Goal: Task Accomplishment & Management: Use online tool/utility

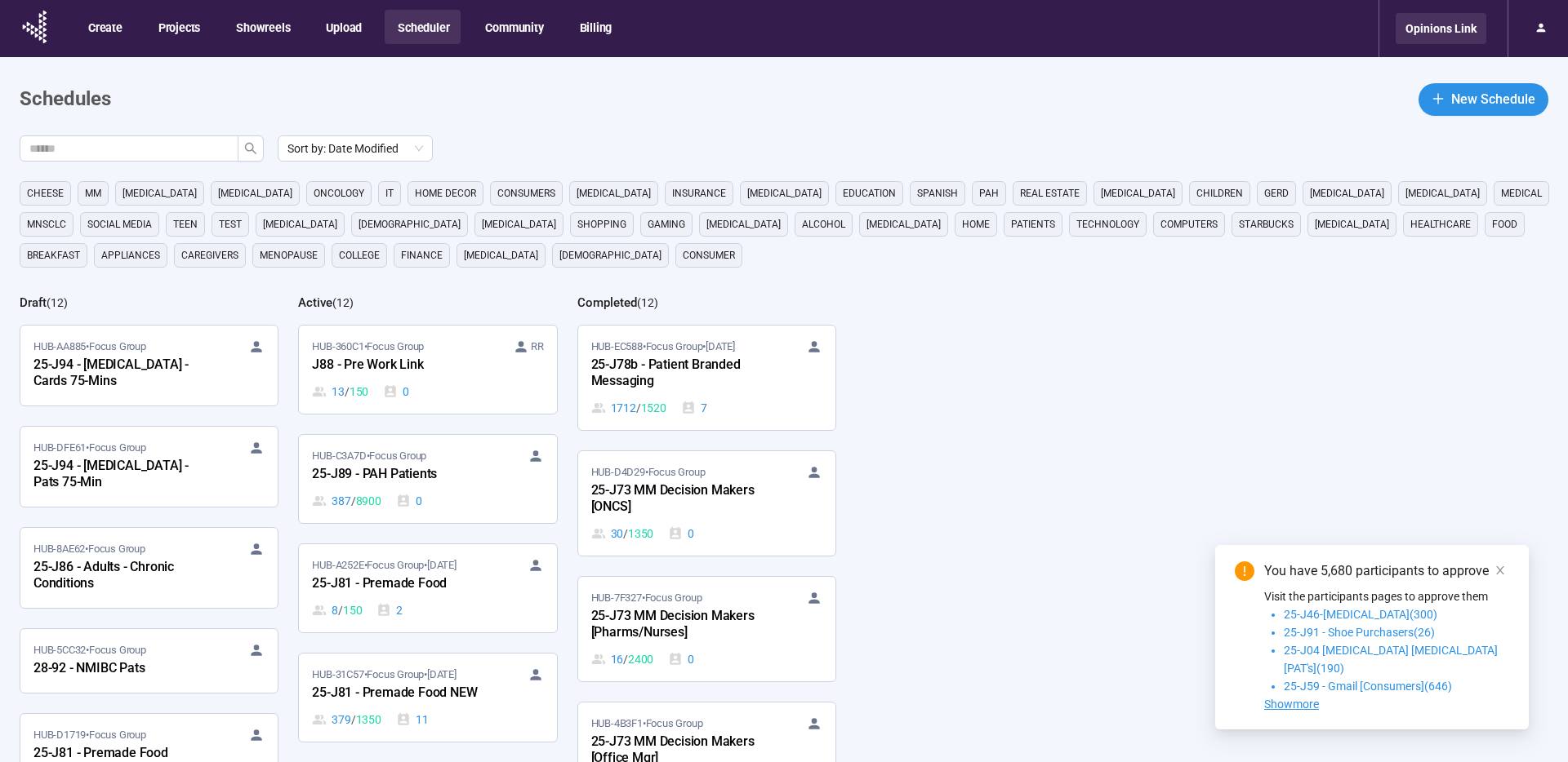
click at [1445, 35] on div "Opinions Link" at bounding box center [1441, 29] width 90 height 31
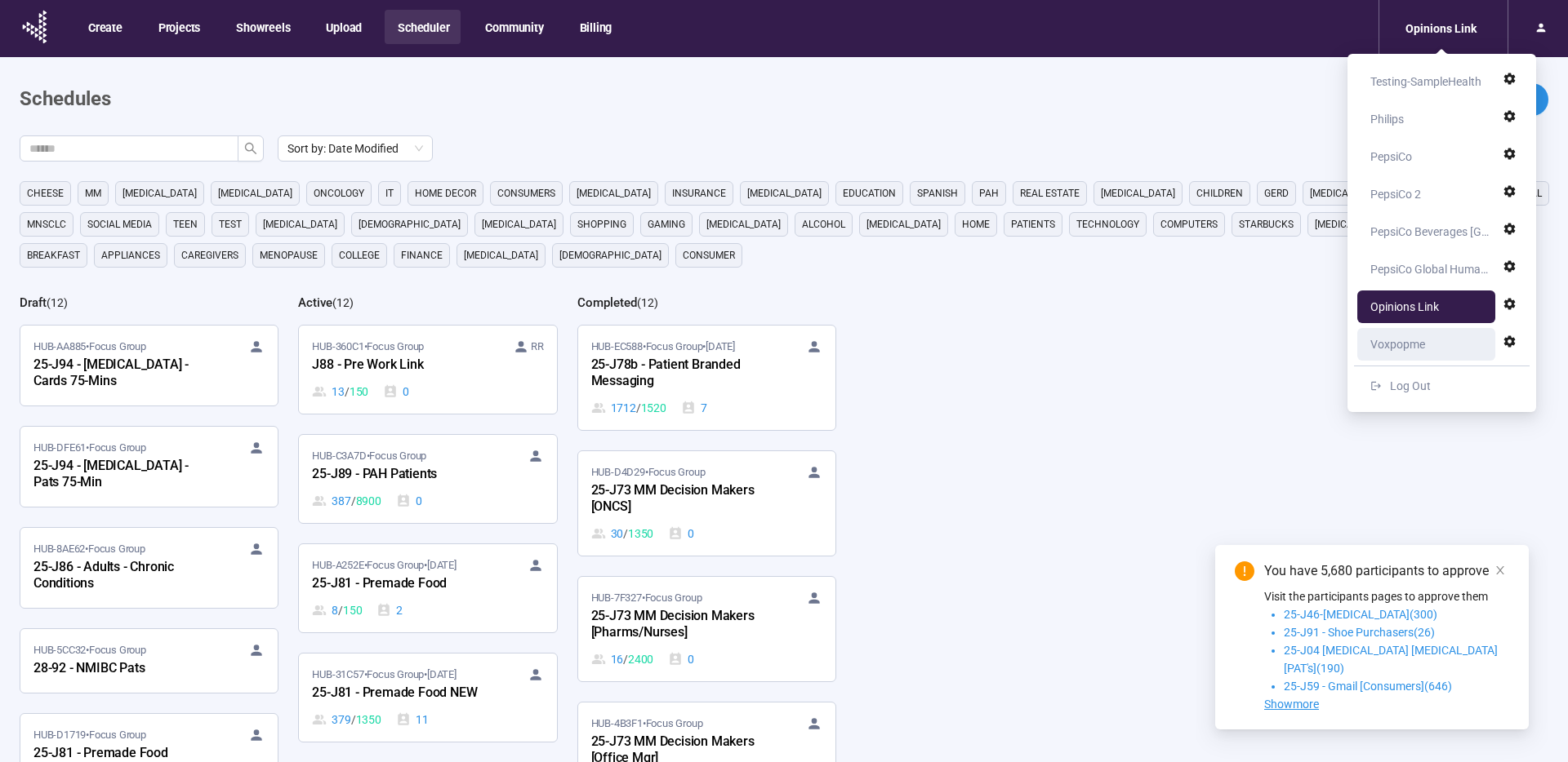
click at [1400, 343] on div "Voxpopme" at bounding box center [1397, 345] width 55 height 33
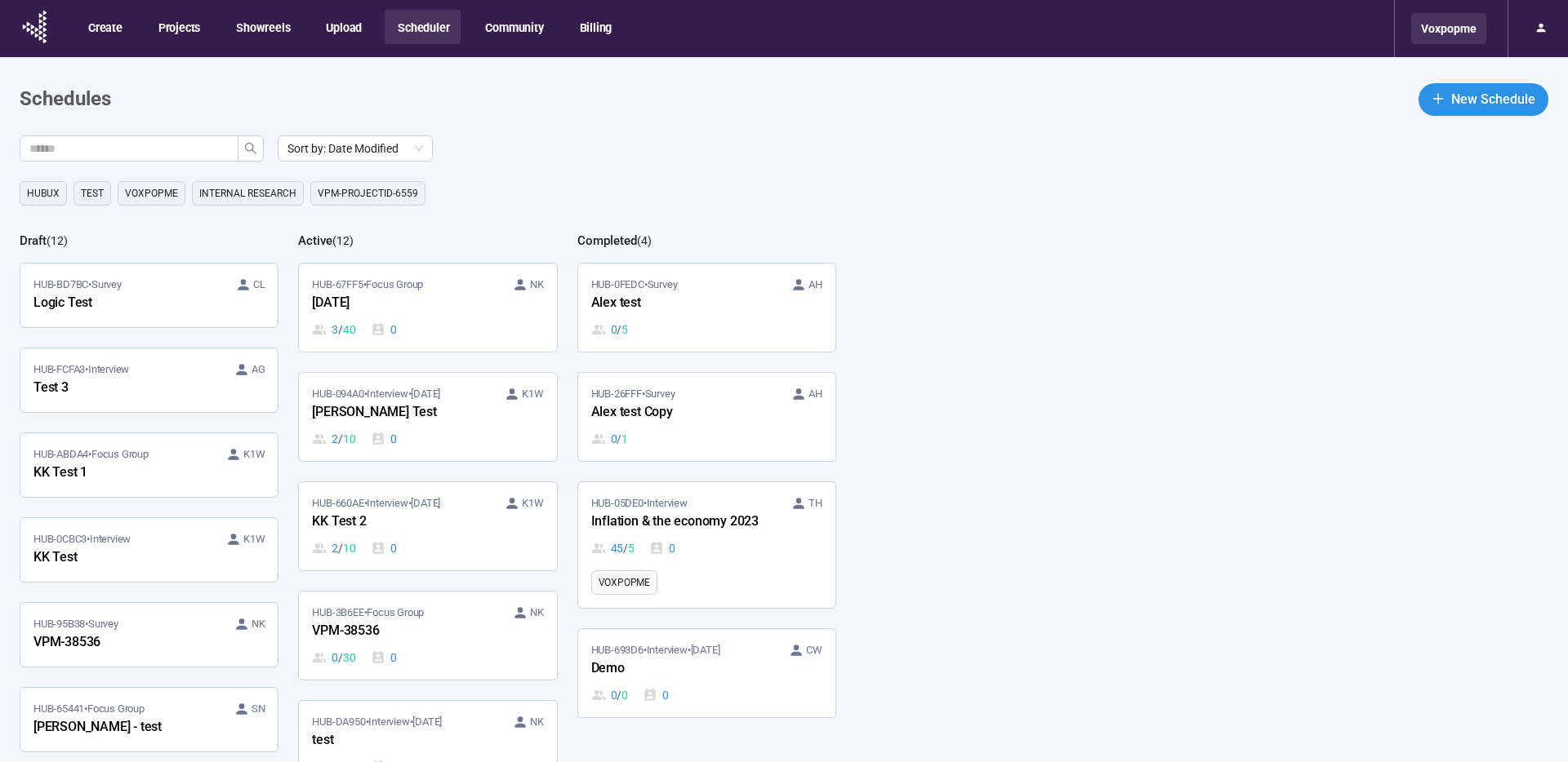
click at [1465, 34] on div "Voxpopme" at bounding box center [1448, 29] width 75 height 31
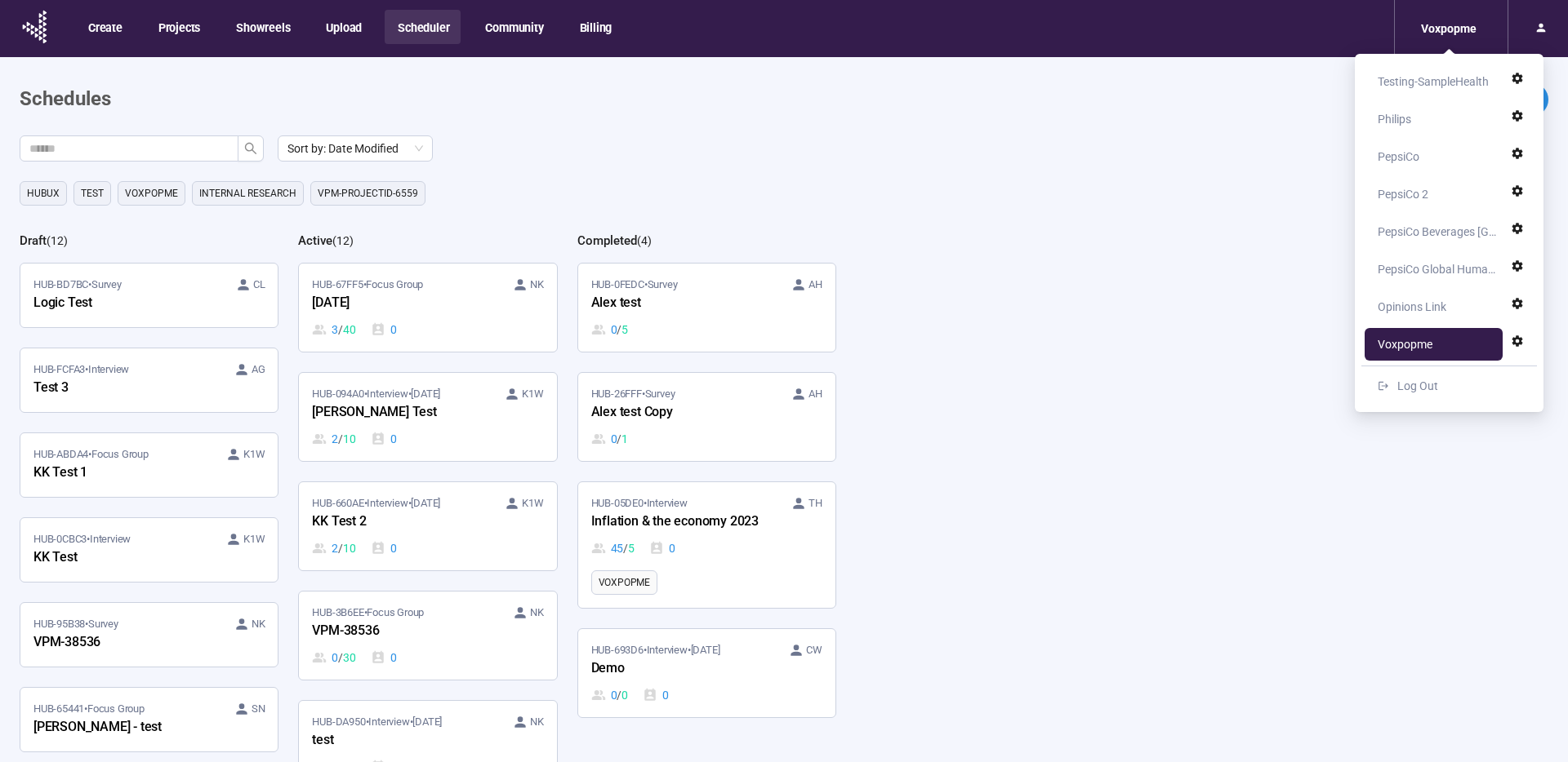
click at [1407, 155] on div "PepsiCo" at bounding box center [1398, 157] width 42 height 33
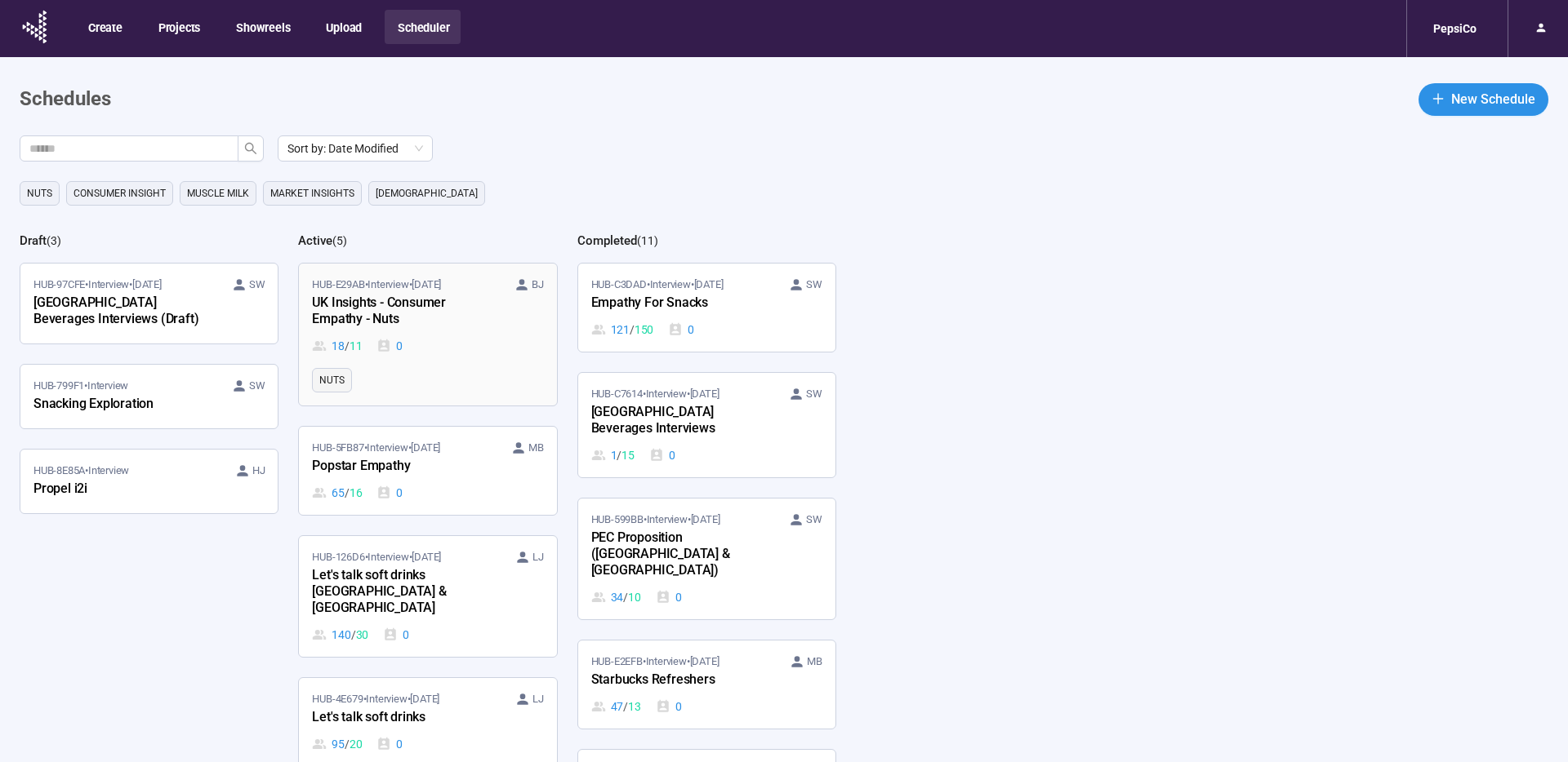
click at [487, 315] on div "UK Insights - Consumer Empathy - Nuts" at bounding box center [402, 312] width 180 height 38
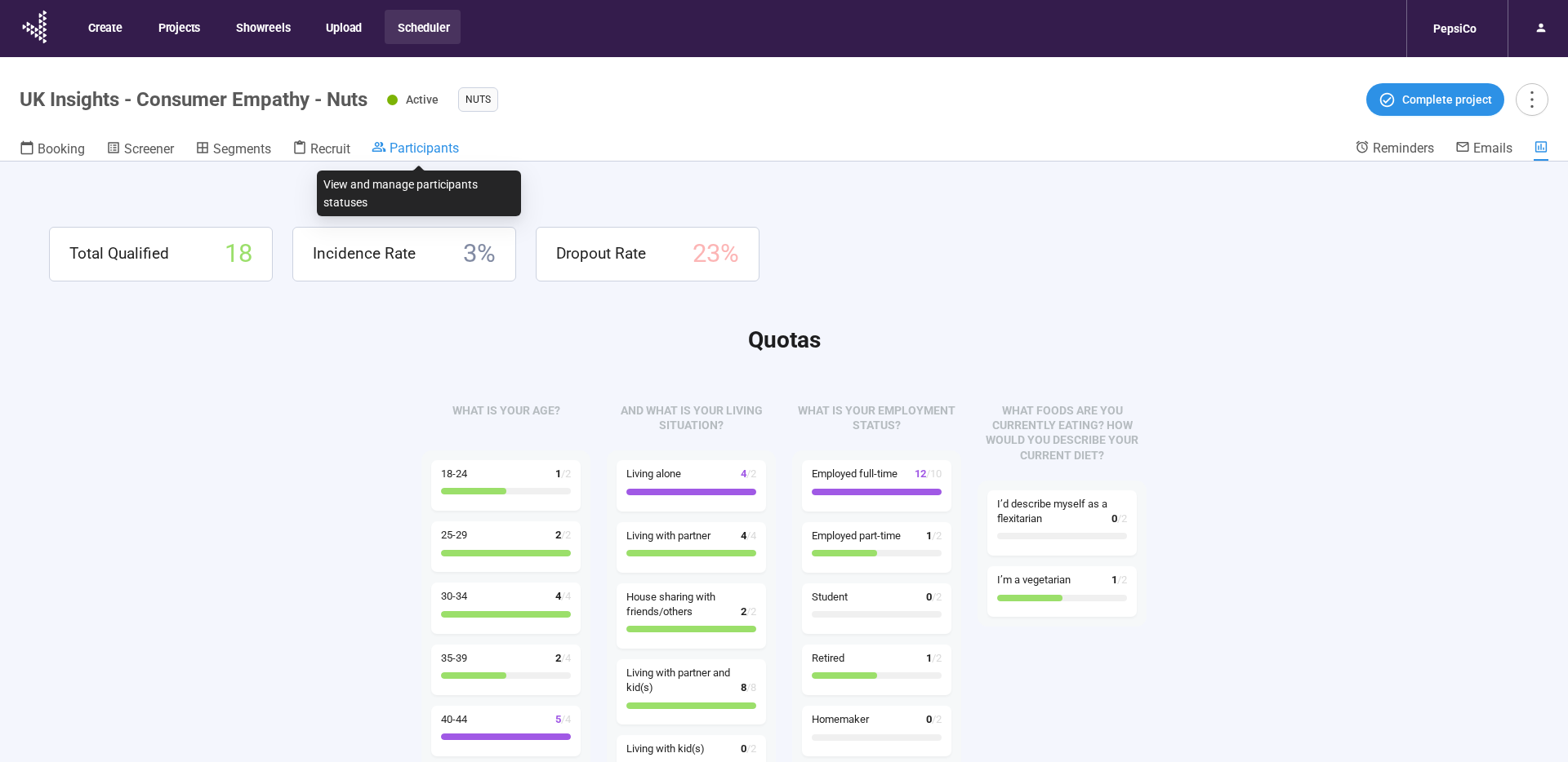
click at [417, 147] on span "Participants" at bounding box center [424, 148] width 69 height 16
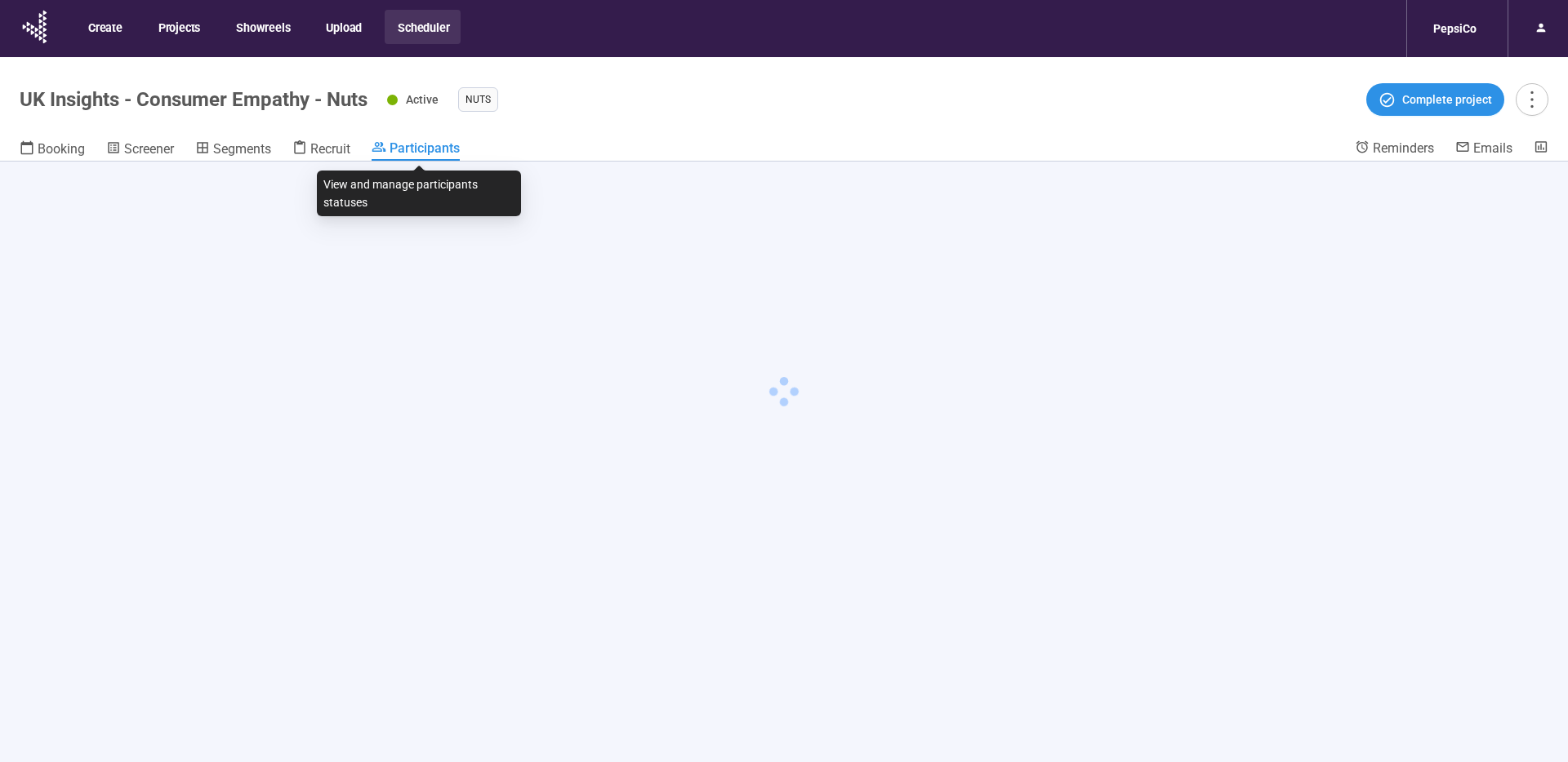
click at [418, 145] on span "Participants" at bounding box center [424, 148] width 70 height 16
drag, startPoint x: 126, startPoint y: 144, endPoint x: 164, endPoint y: 142, distance: 38.1
click at [126, 144] on span "Screener" at bounding box center [149, 149] width 50 height 16
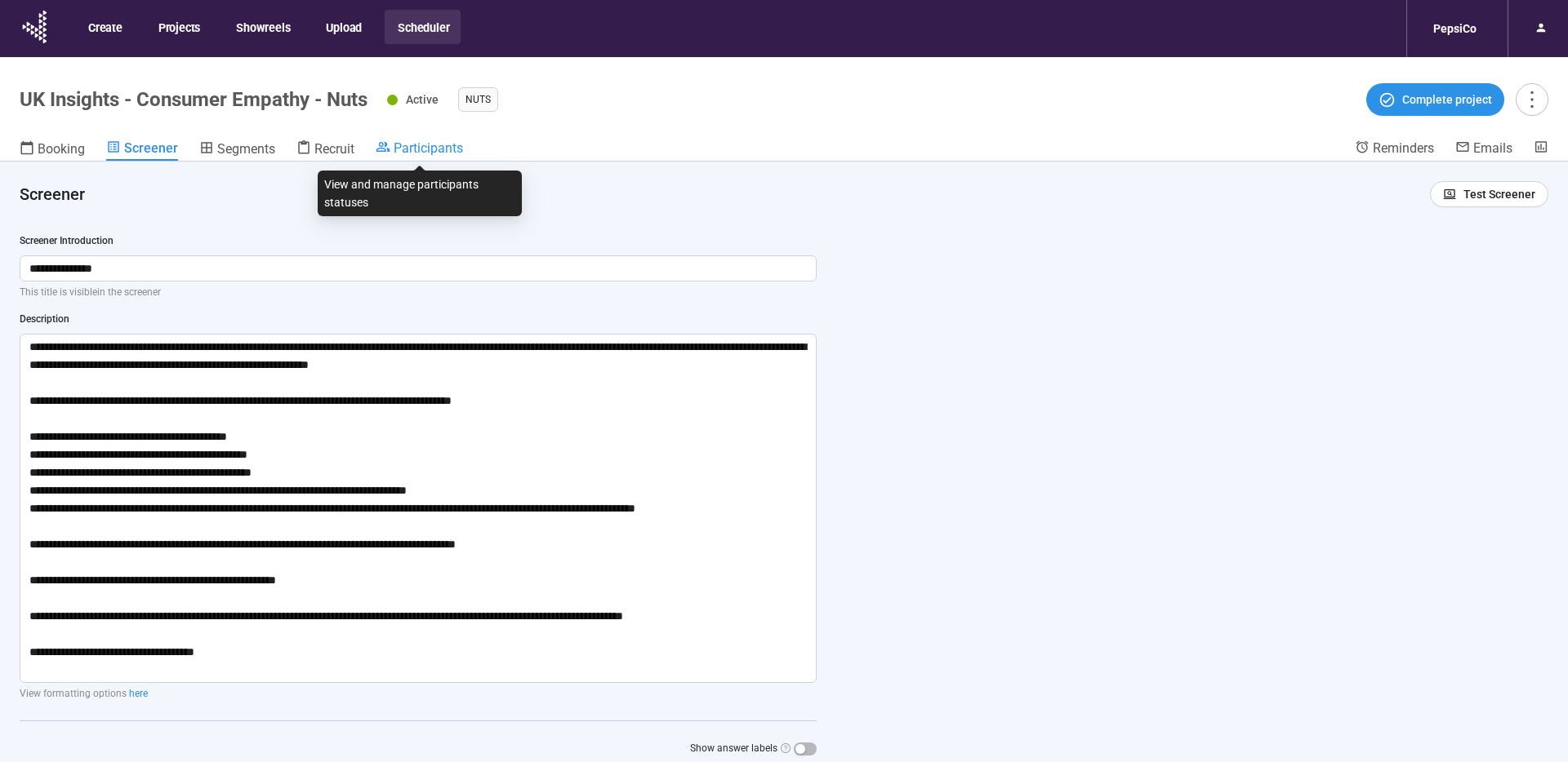
click at [421, 145] on span "Participants" at bounding box center [428, 148] width 69 height 16
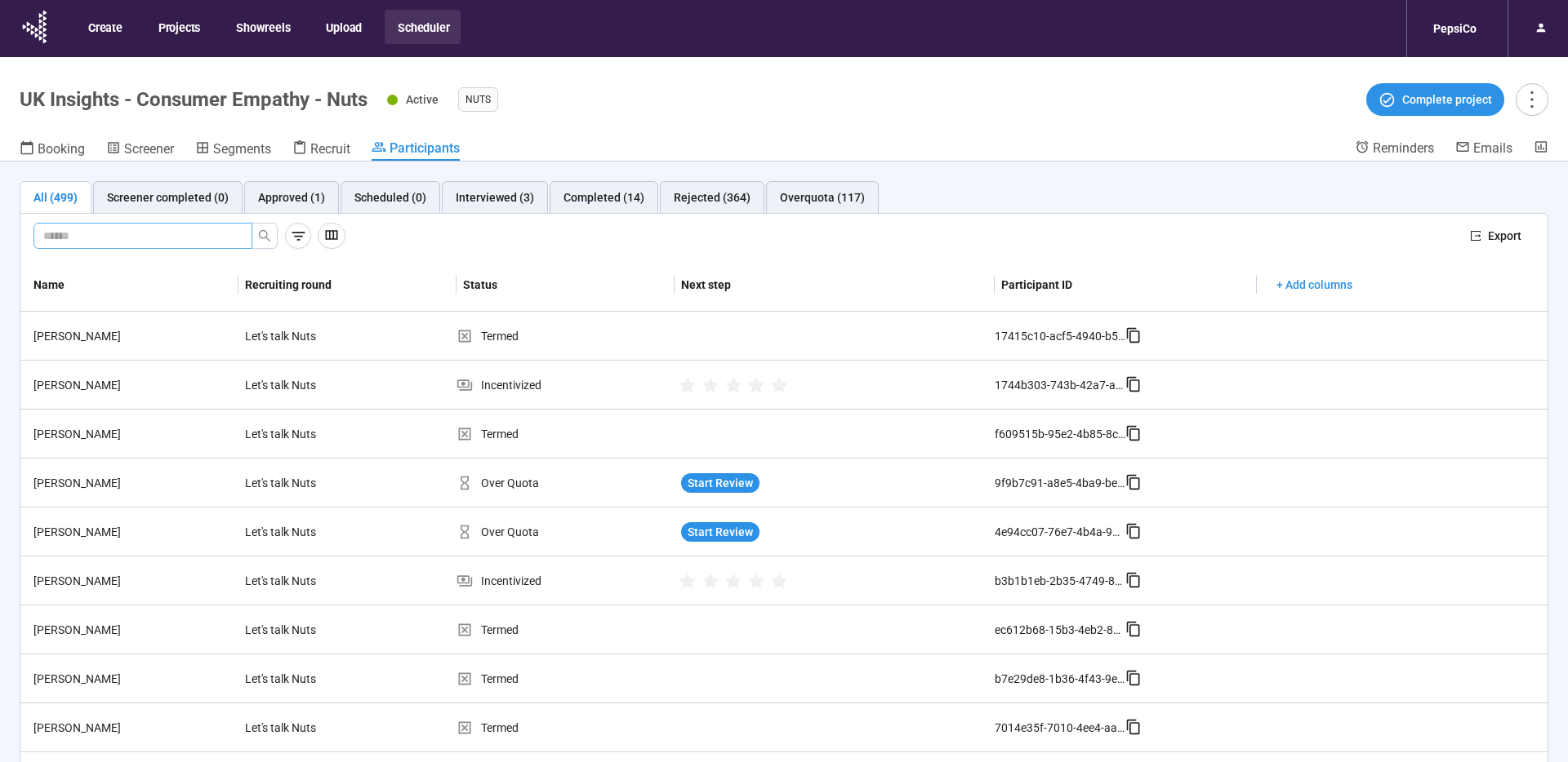
click at [84, 230] on input "text" at bounding box center [136, 236] width 186 height 18
click at [1474, 34] on div "PepsiCo" at bounding box center [1455, 29] width 63 height 31
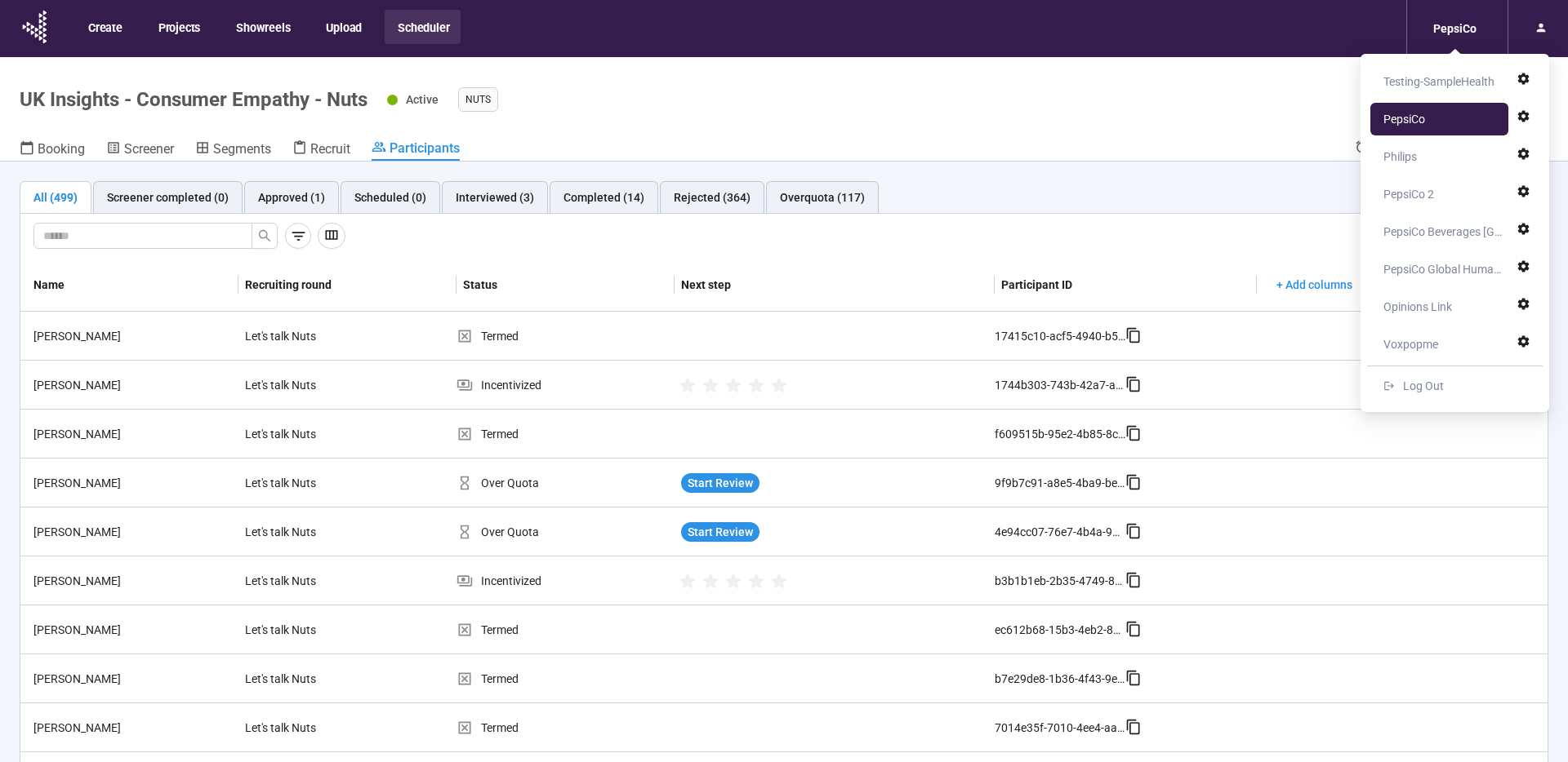
click at [1266, 37] on nav "Create Projects Showreels Upload Scheduler PepsiCo" at bounding box center [784, 29] width 1568 height 57
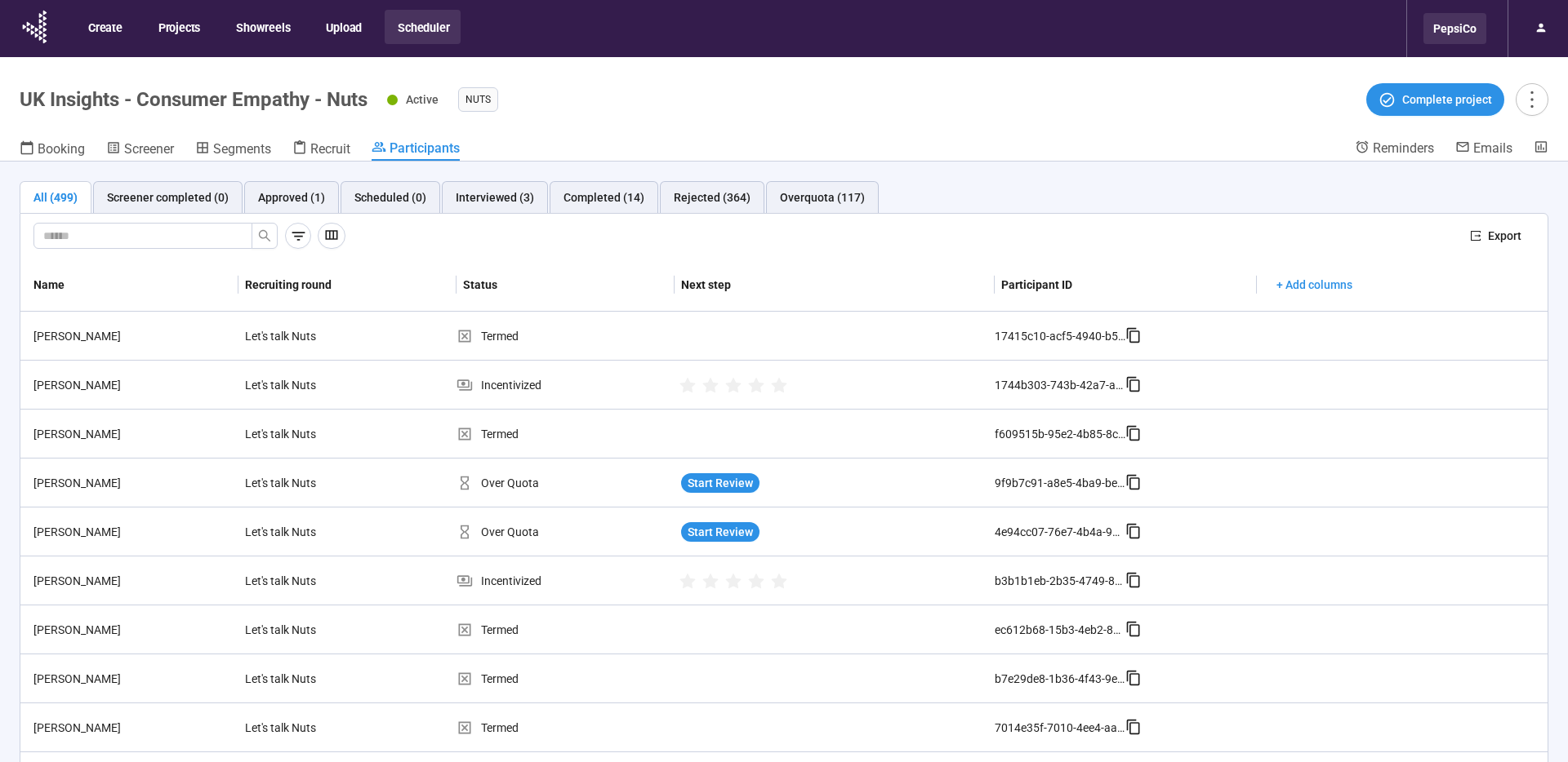
click at [1462, 35] on div "PepsiCo" at bounding box center [1455, 29] width 63 height 31
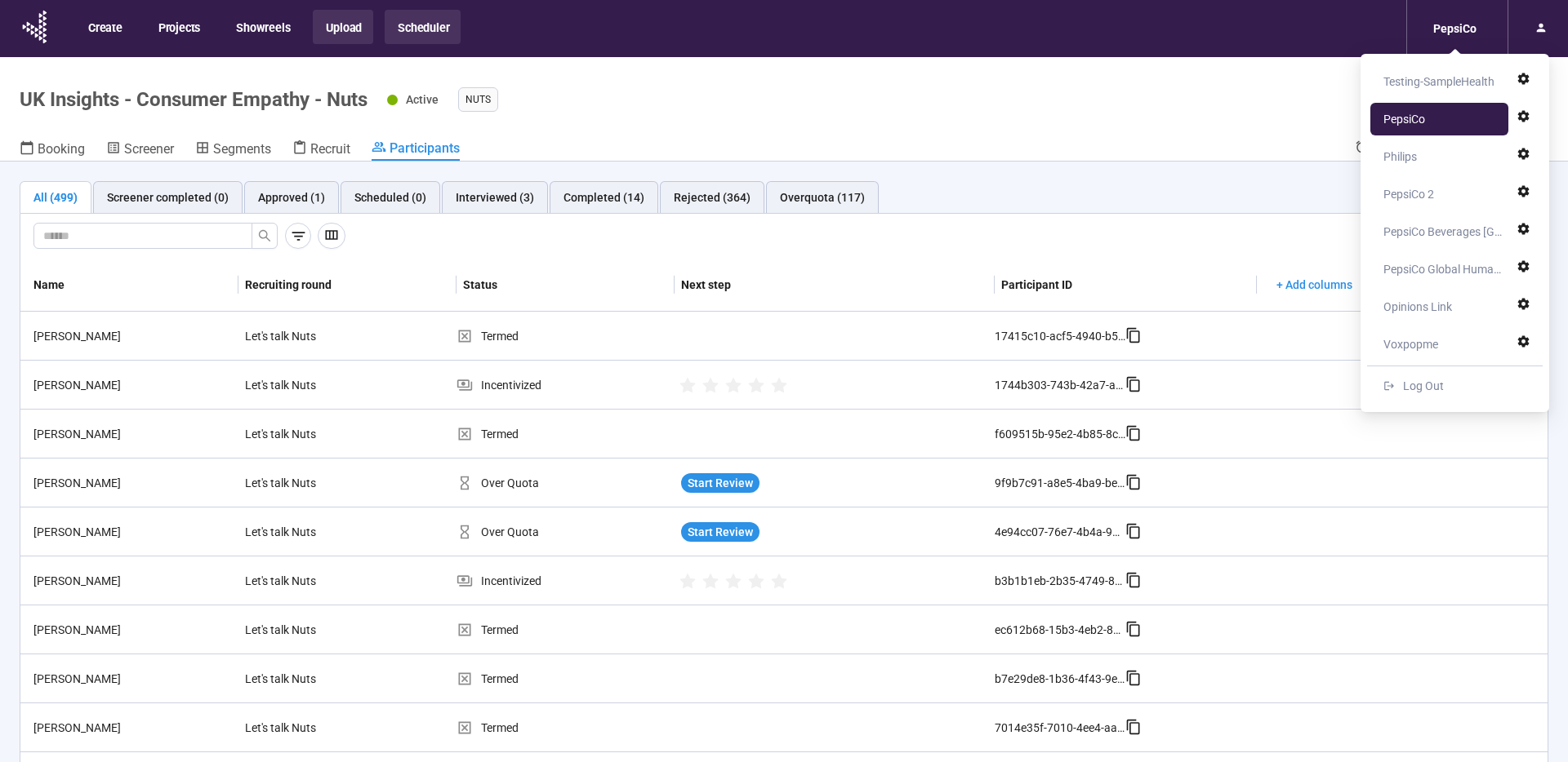
drag, startPoint x: 545, startPoint y: 24, endPoint x: 362, endPoint y: 10, distance: 183.5
click at [540, 24] on nav "Create Projects Showreels Upload Scheduler PepsiCo" at bounding box center [784, 29] width 1568 height 57
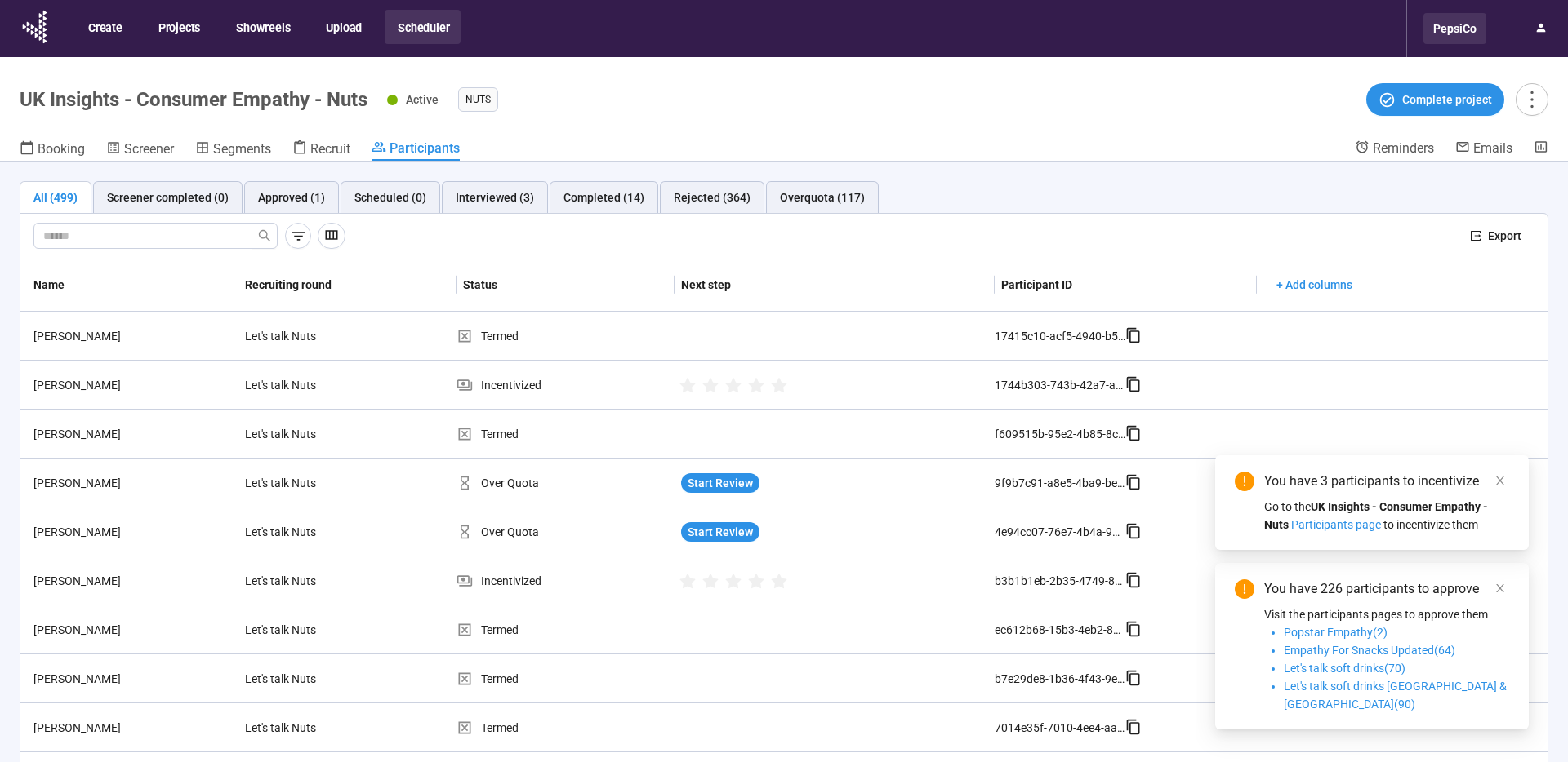
click at [1469, 37] on div "PepsiCo" at bounding box center [1455, 29] width 63 height 31
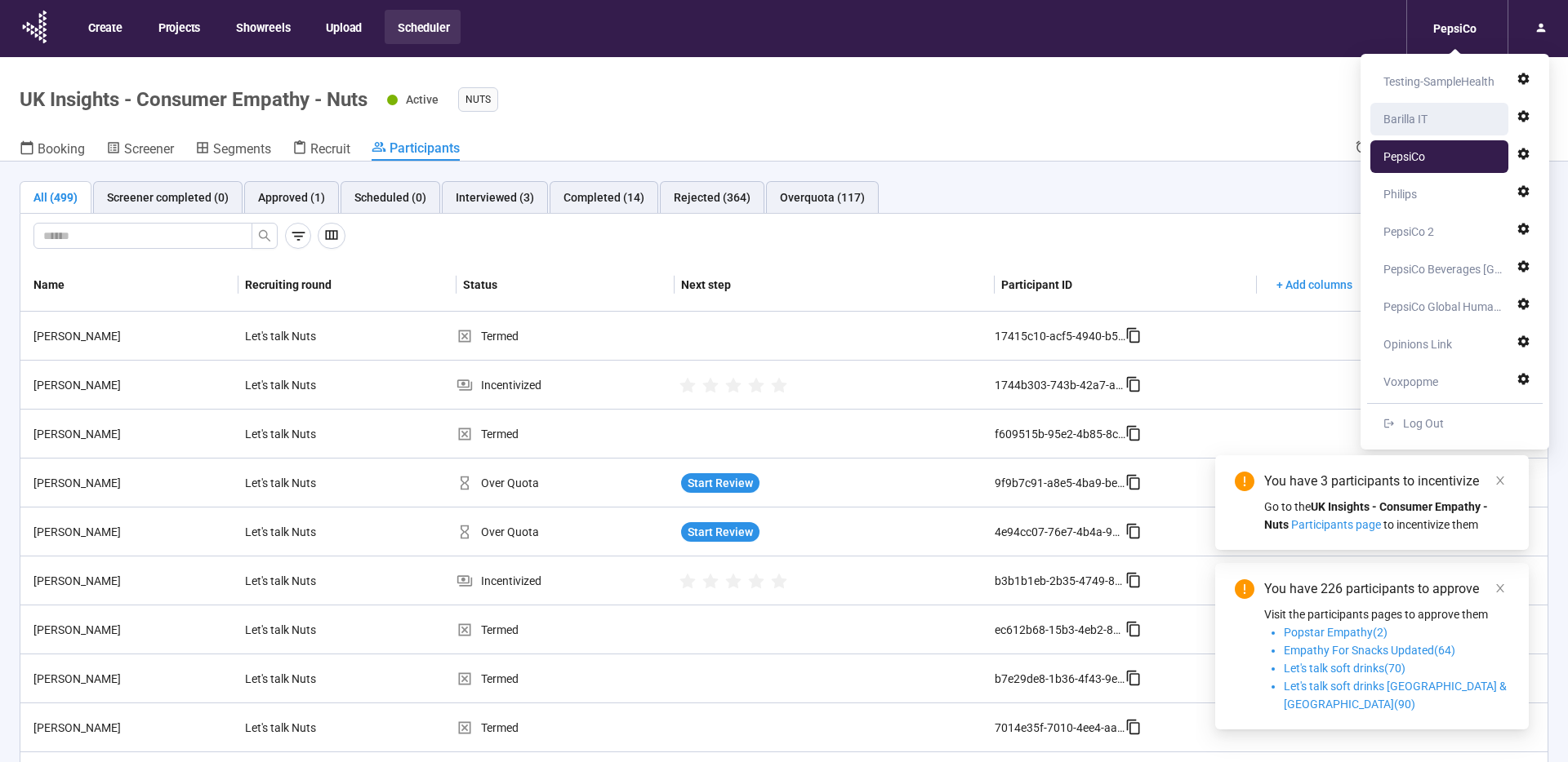
click at [1429, 122] on div "Barilla IT" at bounding box center [1443, 119] width 121 height 33
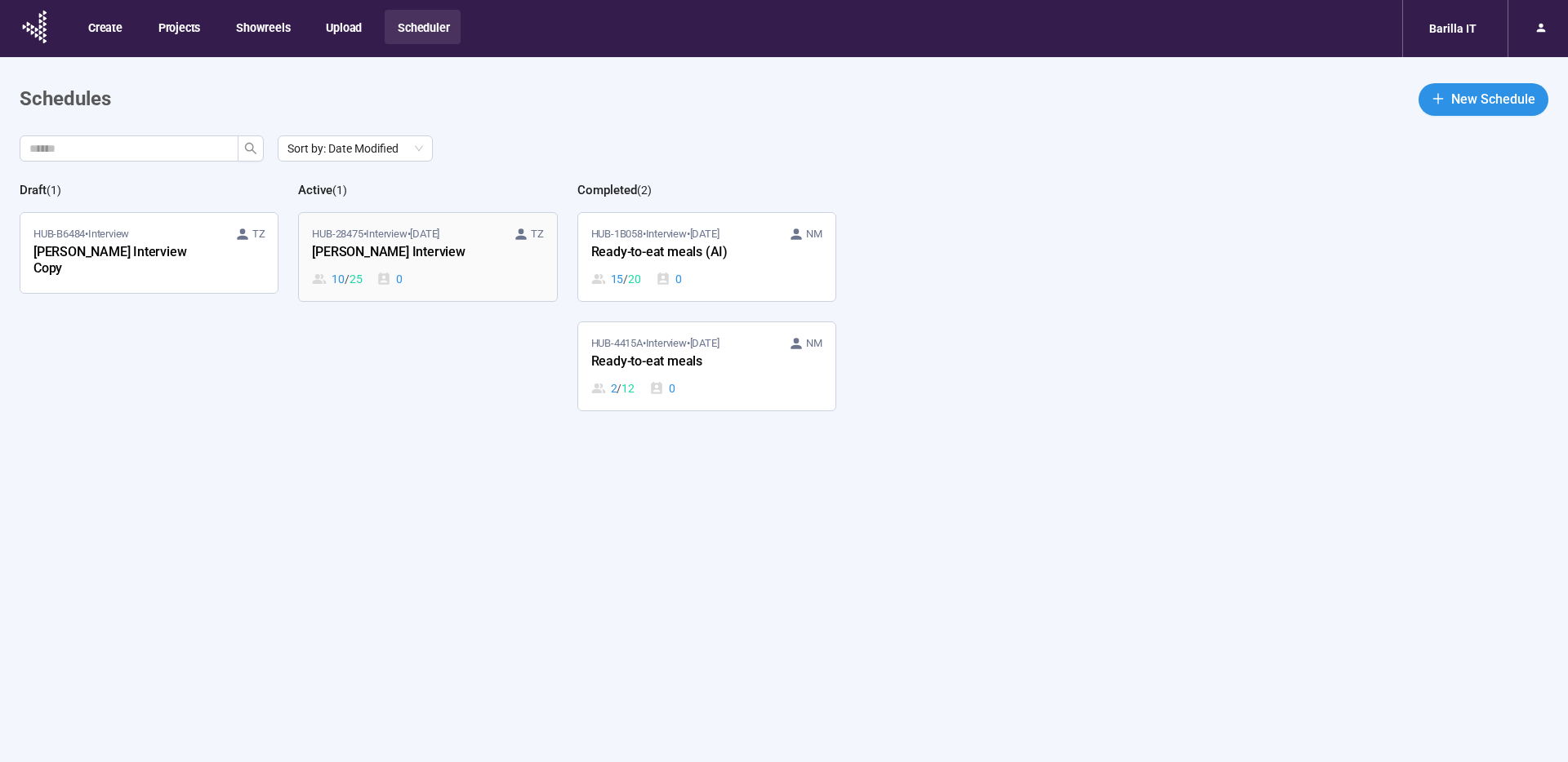
click at [476, 275] on div "10 / 25 0" at bounding box center [427, 279] width 231 height 18
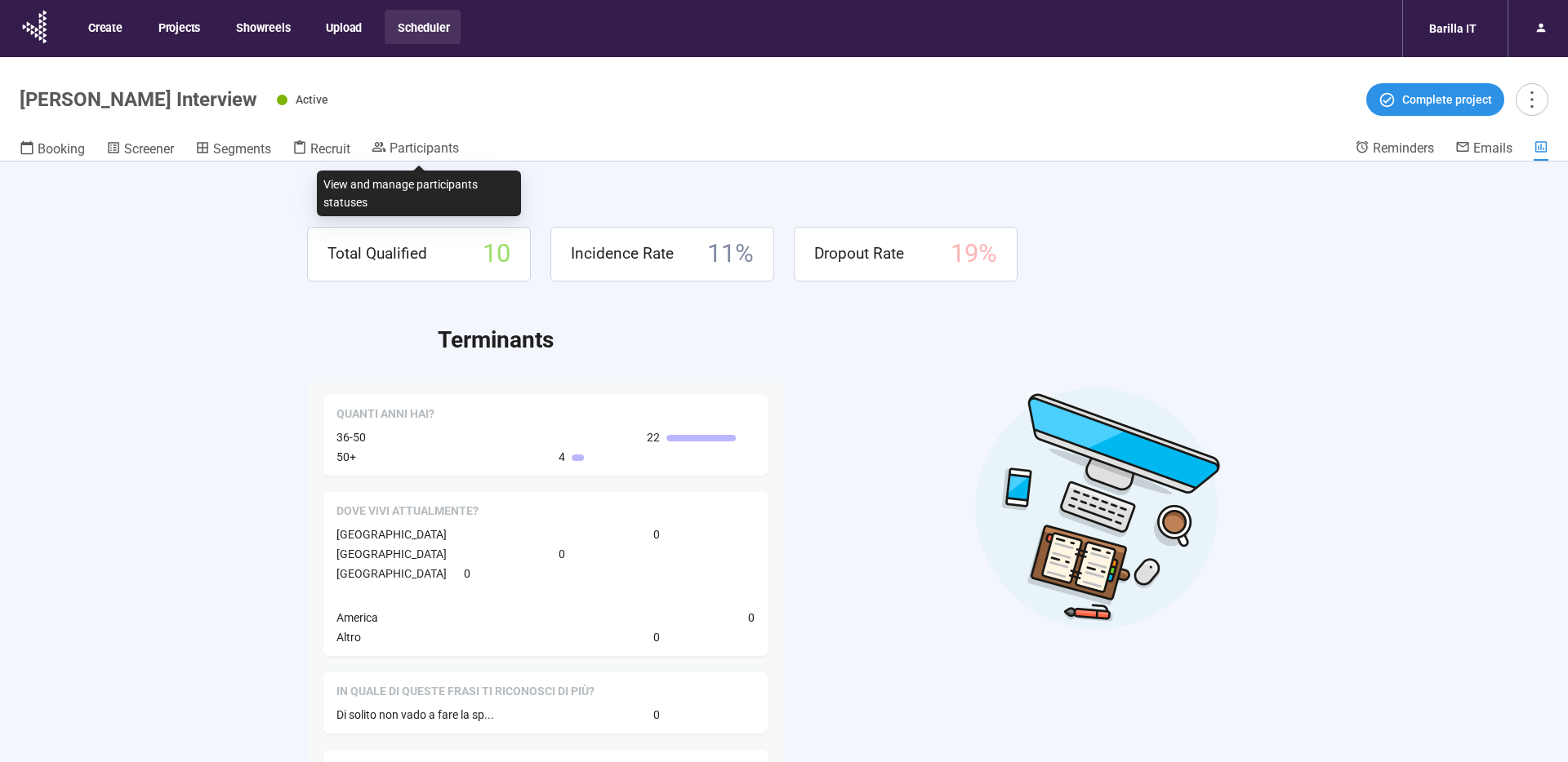
drag, startPoint x: 447, startPoint y: 147, endPoint x: 234, endPoint y: 397, distance: 328.4
click at [447, 147] on span "Participants" at bounding box center [424, 148] width 69 height 16
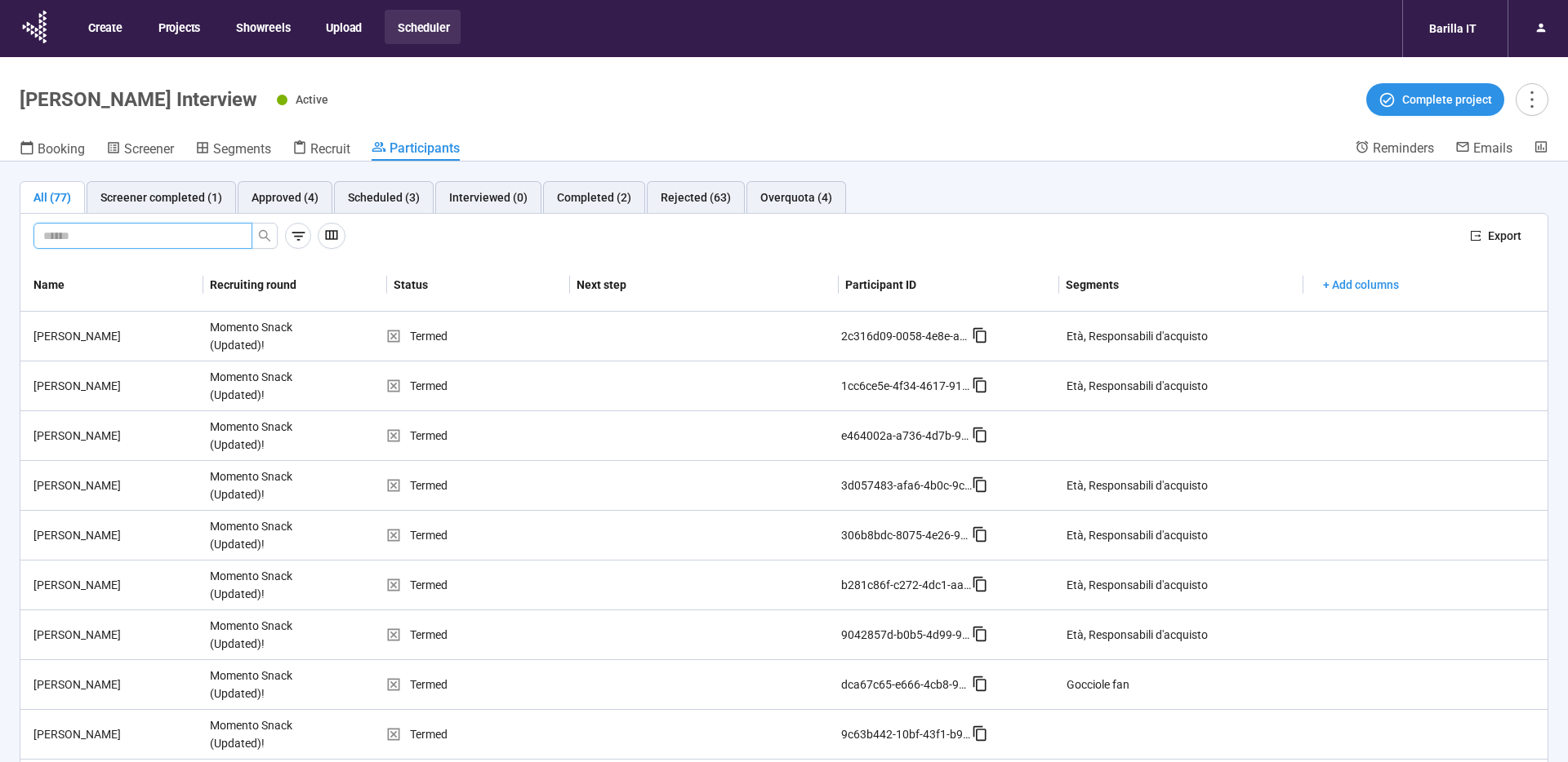
click at [122, 243] on input "text" at bounding box center [136, 236] width 186 height 18
type input "*******"
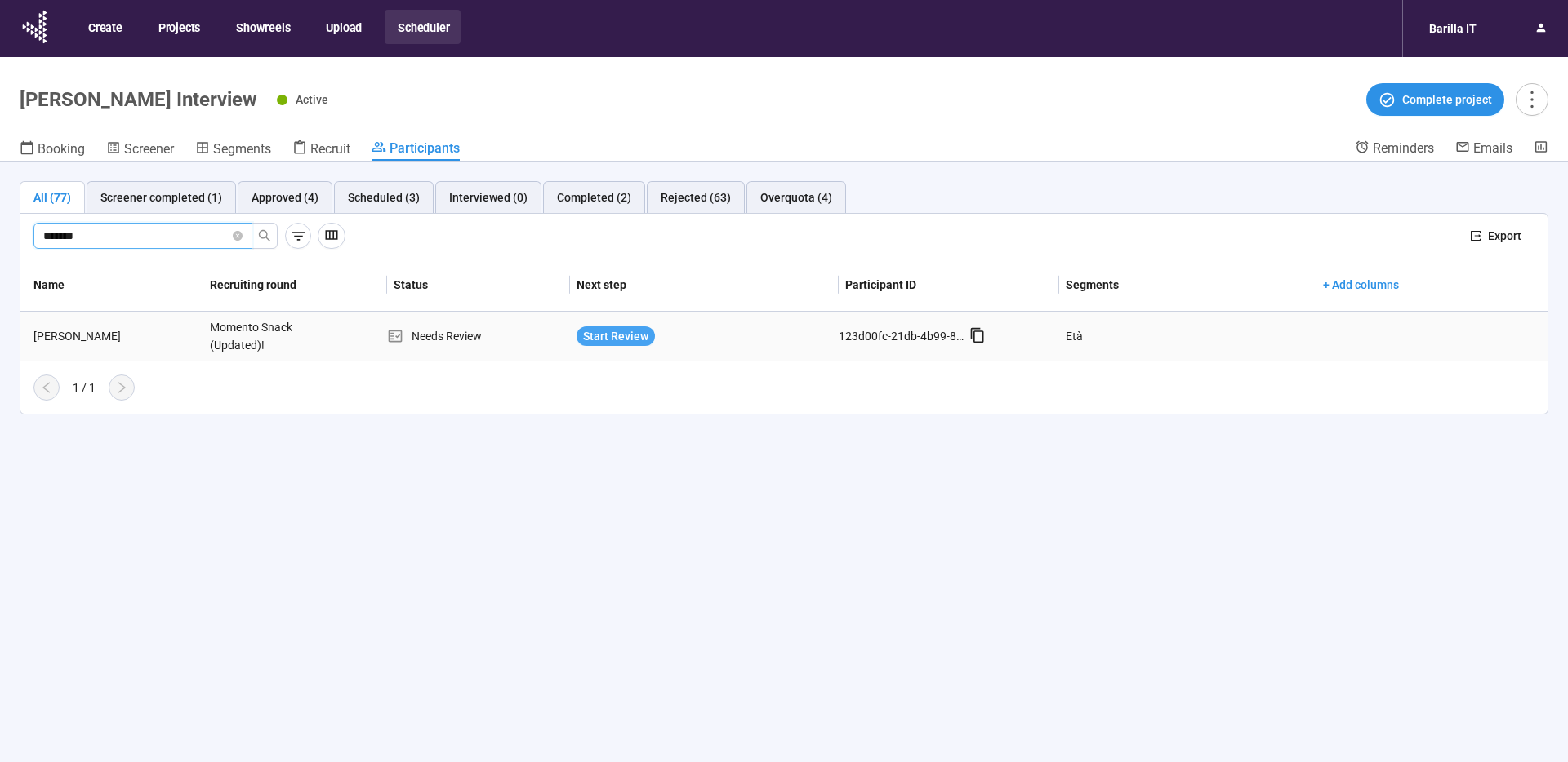
click at [639, 337] on span "Start Review" at bounding box center [616, 337] width 66 height 18
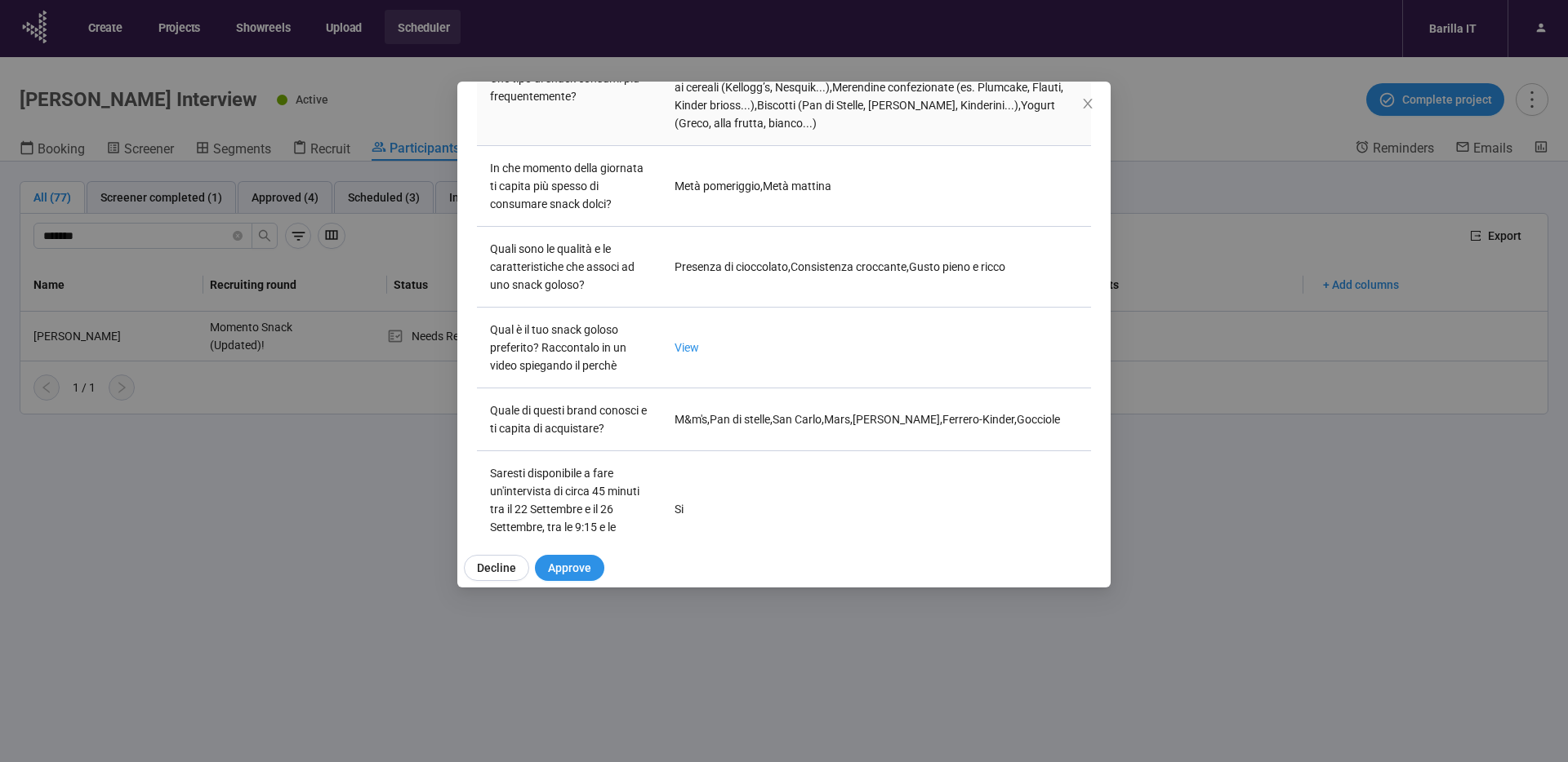
scroll to position [669, 0]
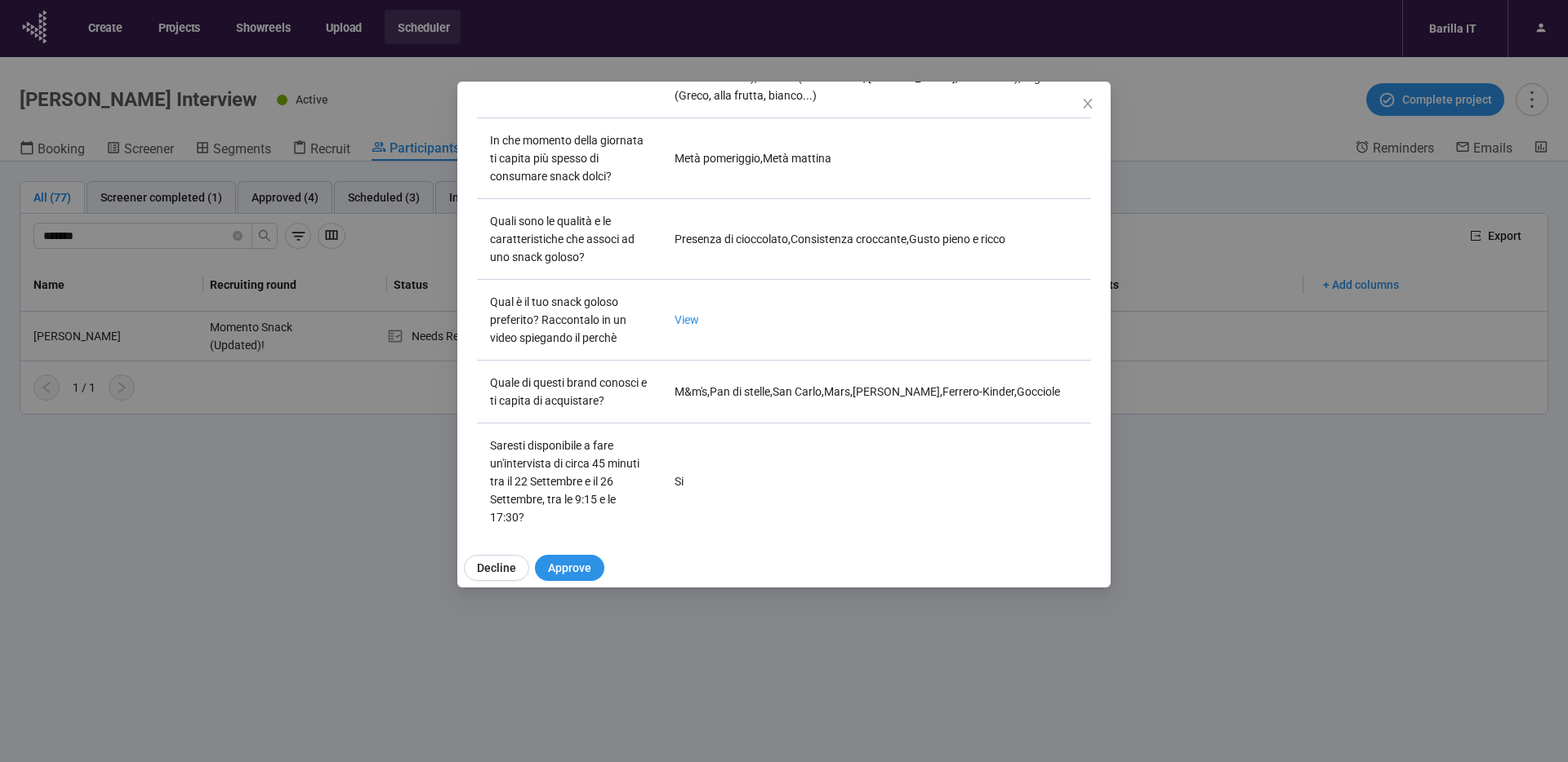
drag, startPoint x: 247, startPoint y: 460, endPoint x: 237, endPoint y: 461, distance: 10.0
click at [247, 460] on div "[PERSON_NAME] A Project notes Edit Add notes, i.e. how the last interview went,…" at bounding box center [784, 381] width 1568 height 762
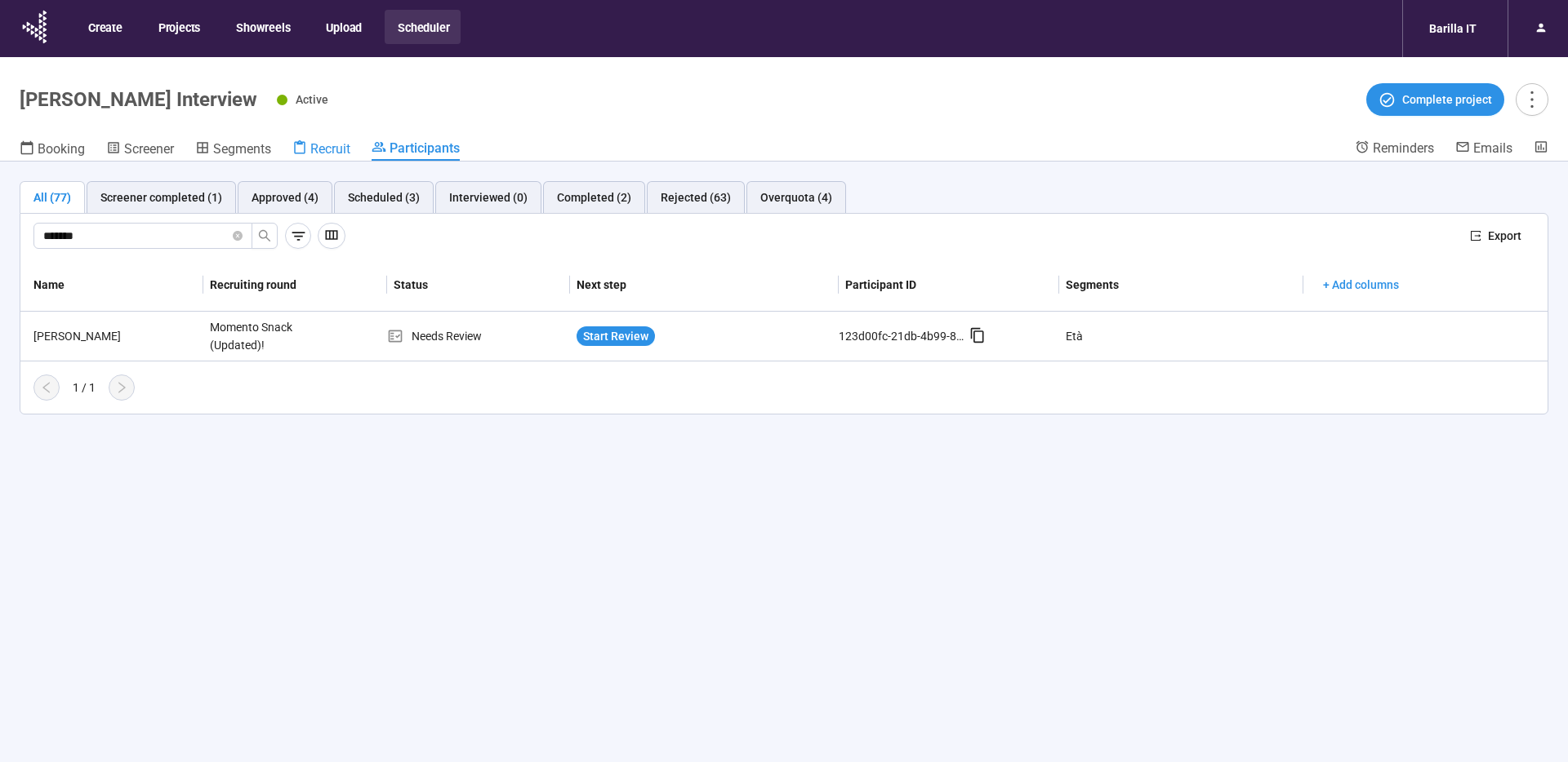
click at [325, 147] on span "Recruit" at bounding box center [330, 149] width 40 height 16
